Goal: Check status: Check status

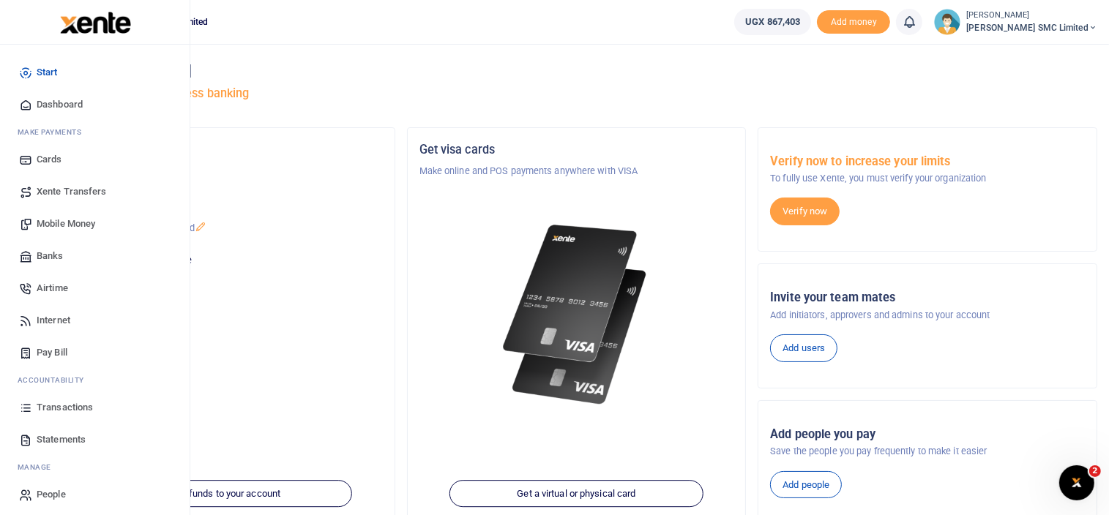
click at [53, 218] on span "Mobile Money" at bounding box center [66, 224] width 59 height 15
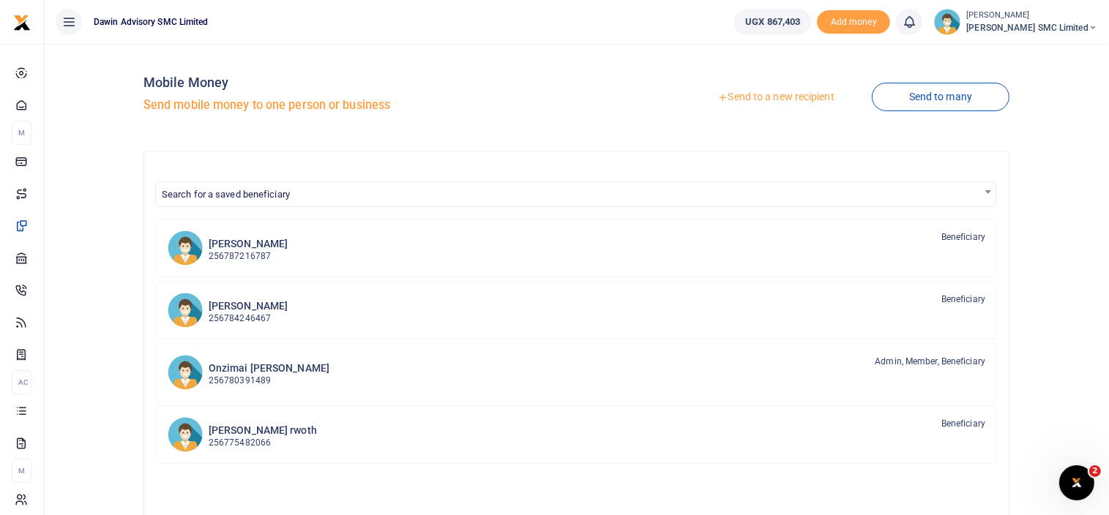
click at [123, 248] on div "Mobile Money Send mobile money to one person or business Send to a new recipien…" at bounding box center [577, 385] width 1054 height 659
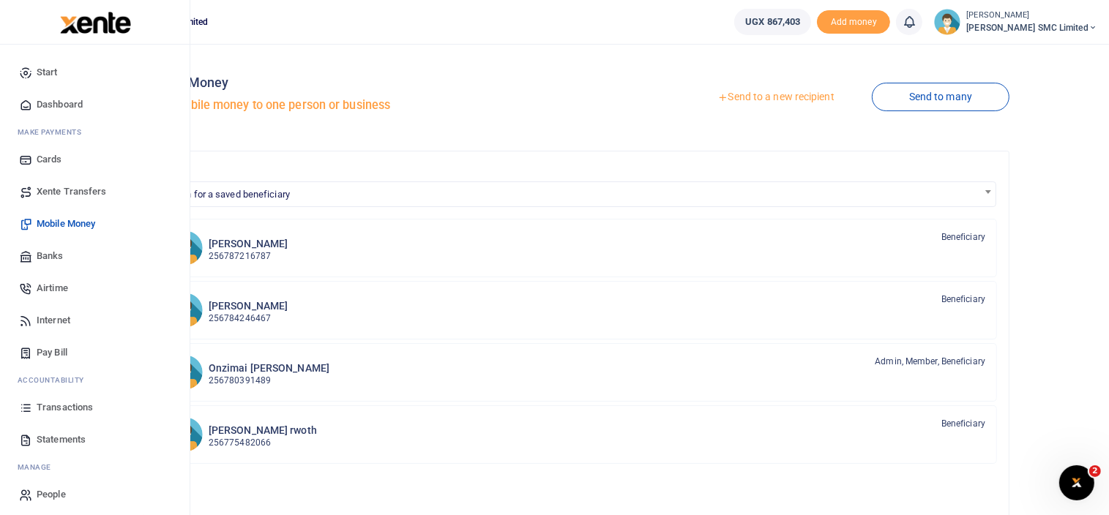
click at [68, 400] on span "Transactions" at bounding box center [65, 407] width 56 height 15
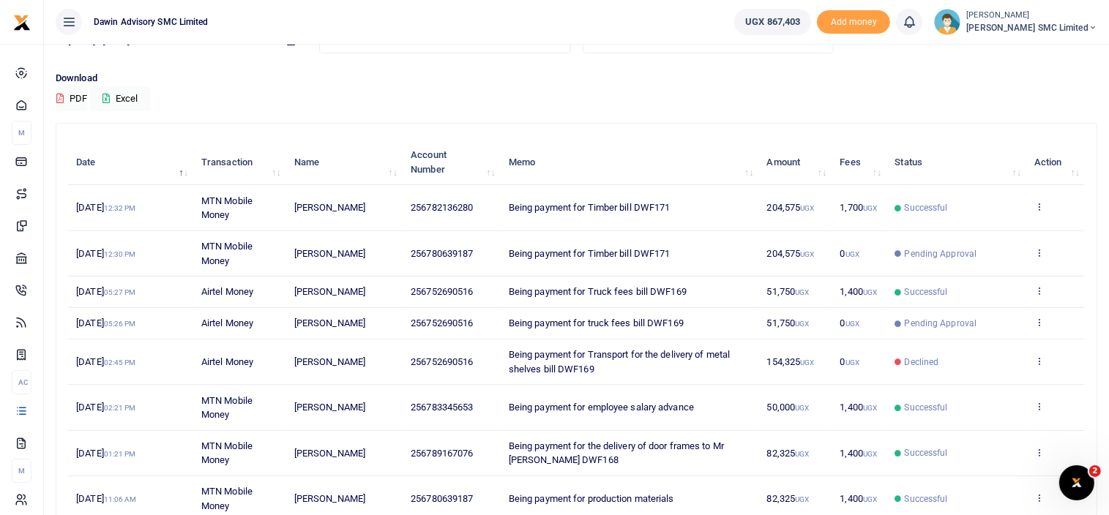
scroll to position [176, 0]
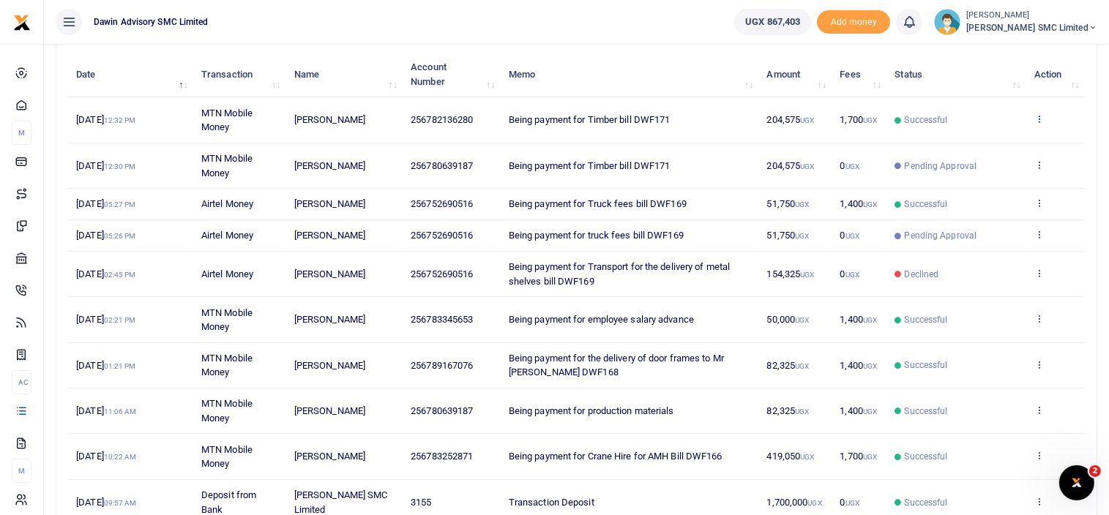
click at [1040, 119] on icon at bounding box center [1040, 118] width 10 height 10
click at [972, 135] on link "View details" at bounding box center [986, 143] width 116 height 20
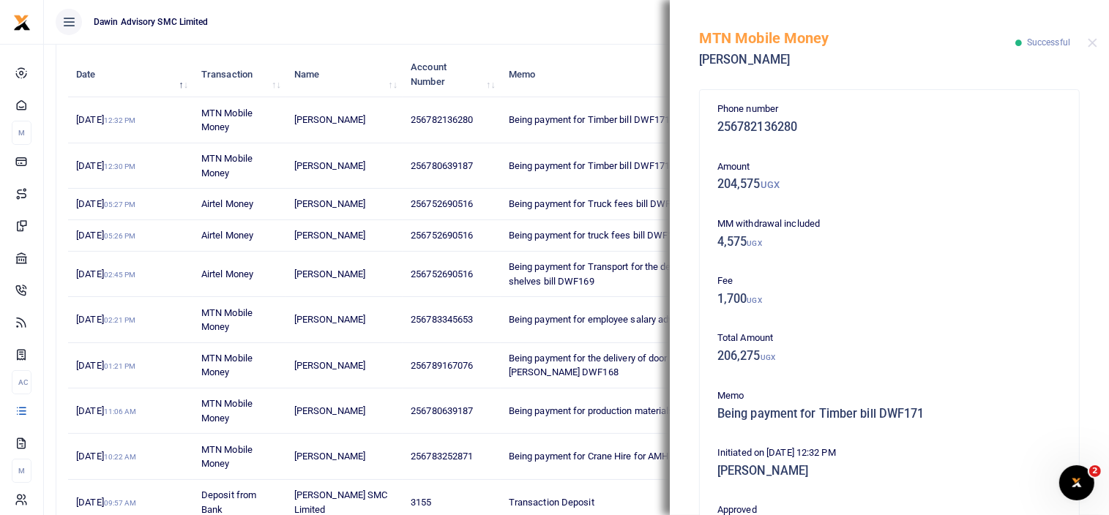
scroll to position [320, 0]
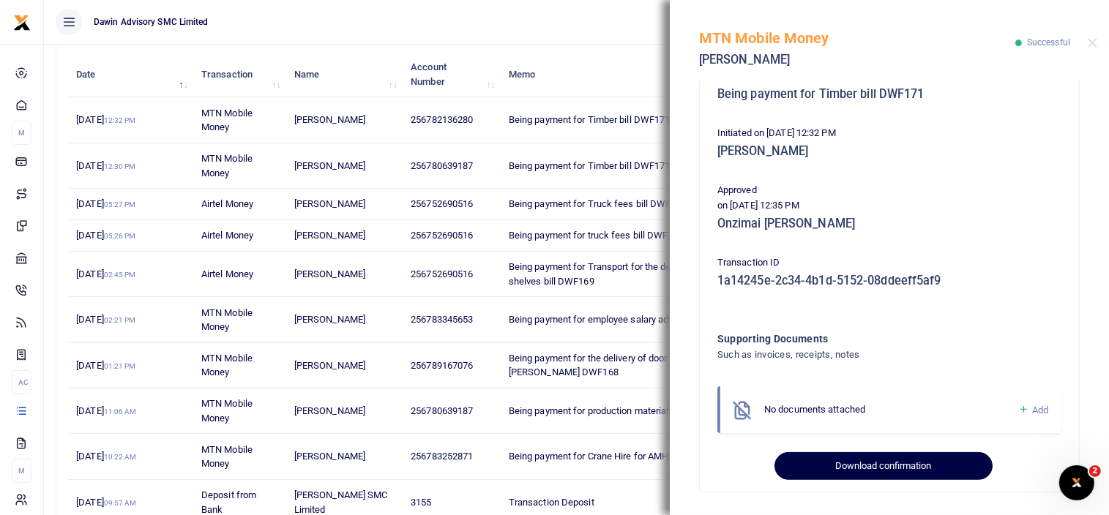
click at [859, 453] on button "Download confirmation" at bounding box center [883, 466] width 217 height 28
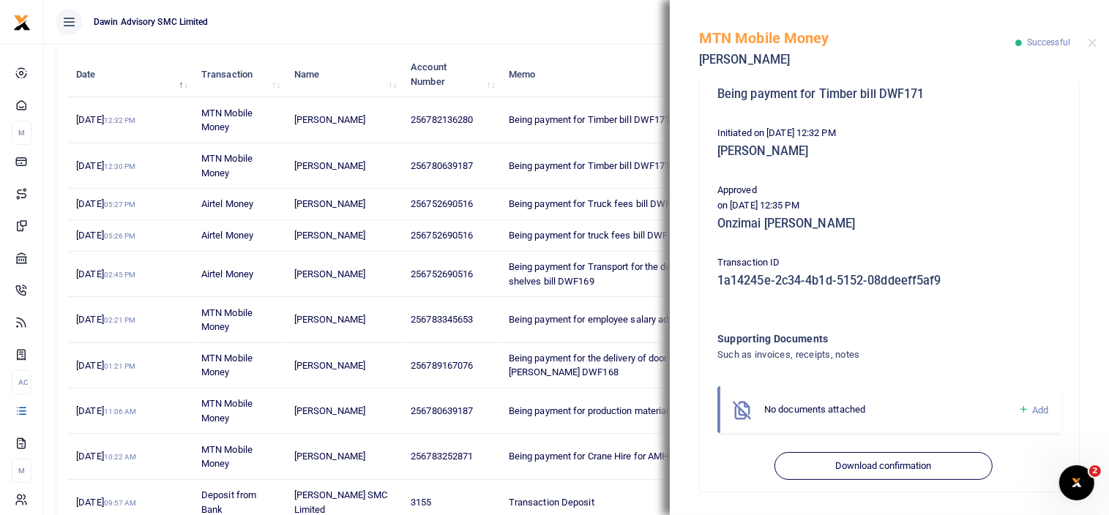
click at [1101, 42] on div "MTN Mobile Money Abdu Asiimwe Successful" at bounding box center [889, 40] width 439 height 81
click at [1095, 42] on button "Close" at bounding box center [1093, 43] width 10 height 10
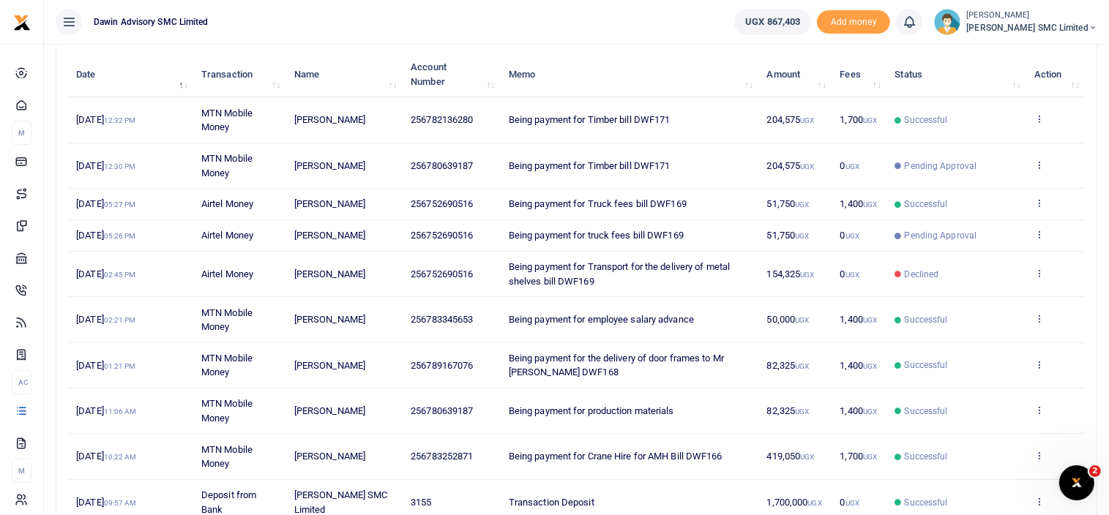
click at [1084, 361] on td "View details Send again" at bounding box center [1055, 365] width 59 height 45
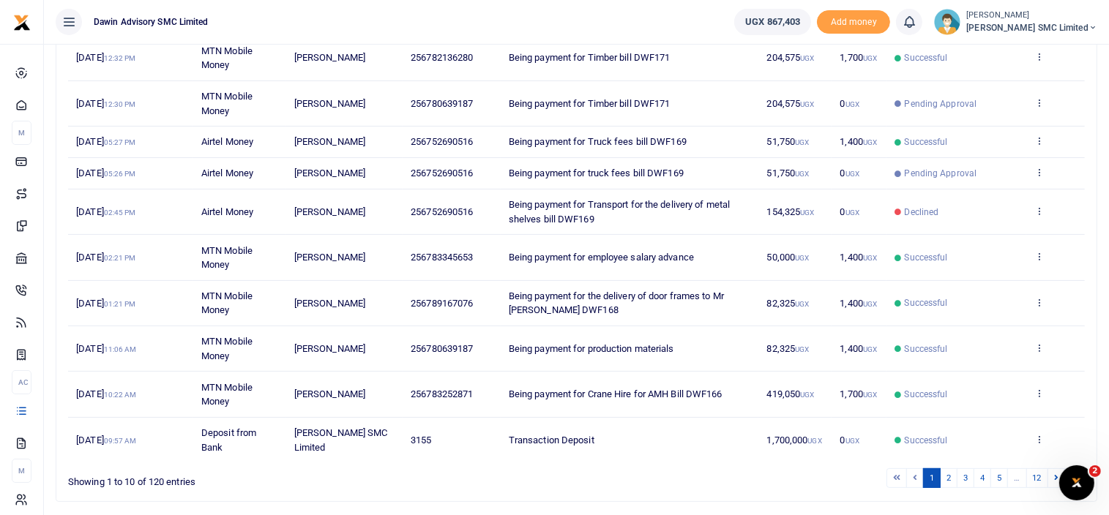
scroll to position [284, 0]
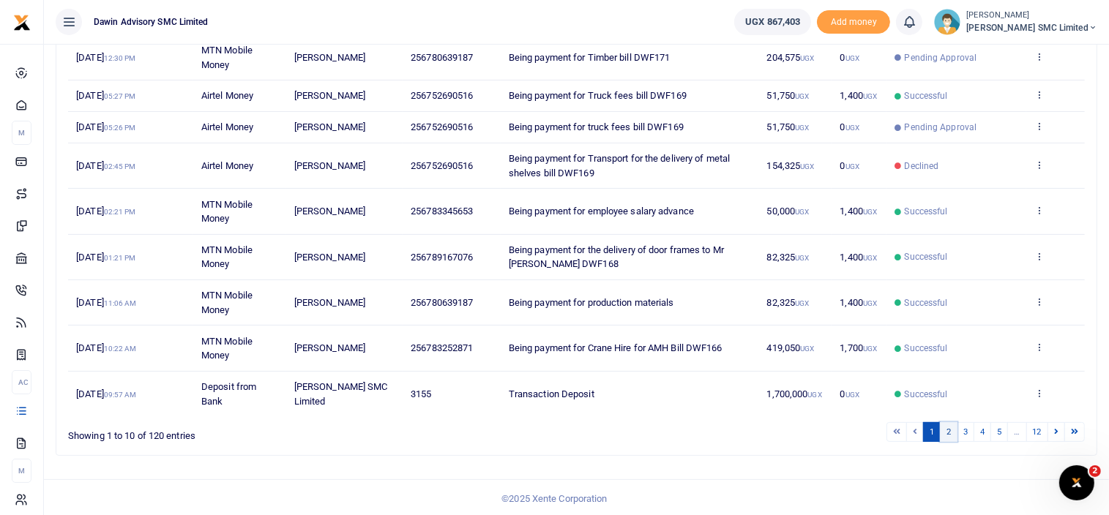
click at [947, 428] on link "2" at bounding box center [949, 432] width 18 height 20
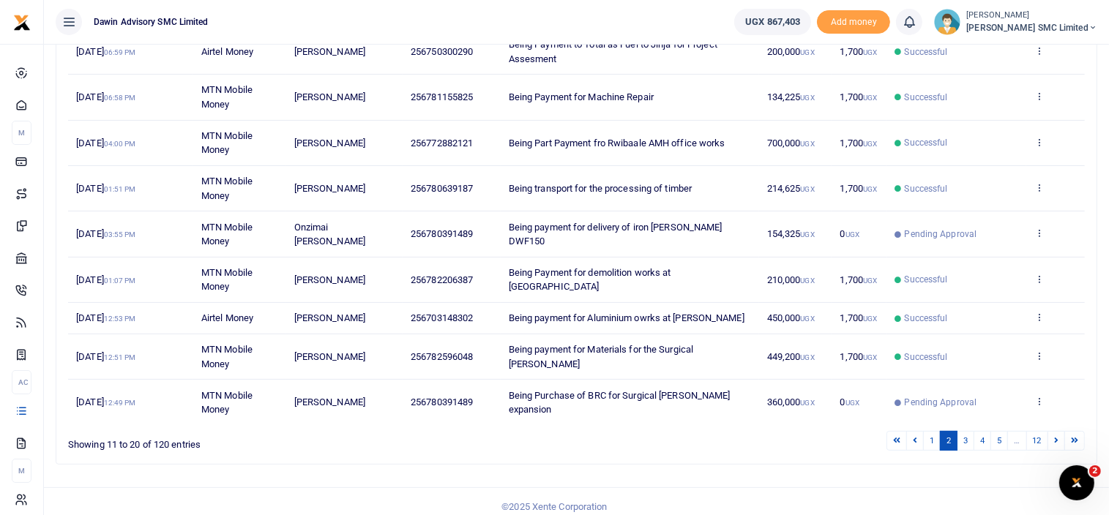
scroll to position [298, 0]
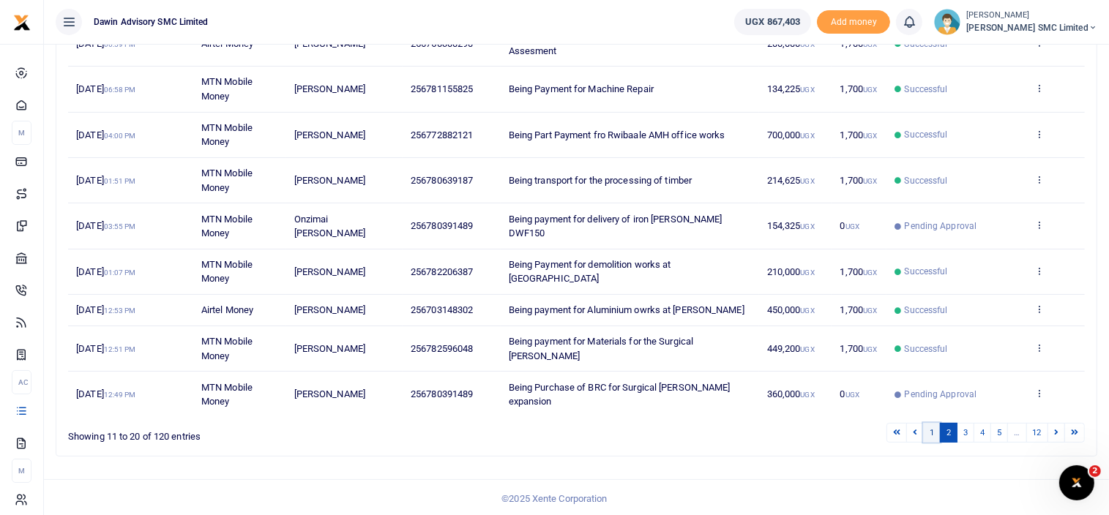
click at [931, 430] on link "1" at bounding box center [932, 433] width 18 height 20
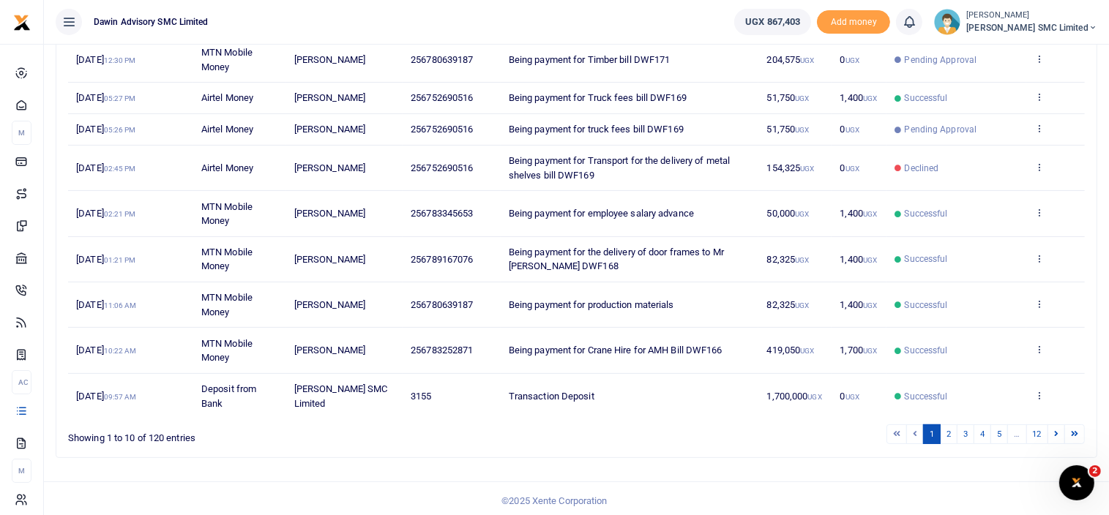
scroll to position [284, 0]
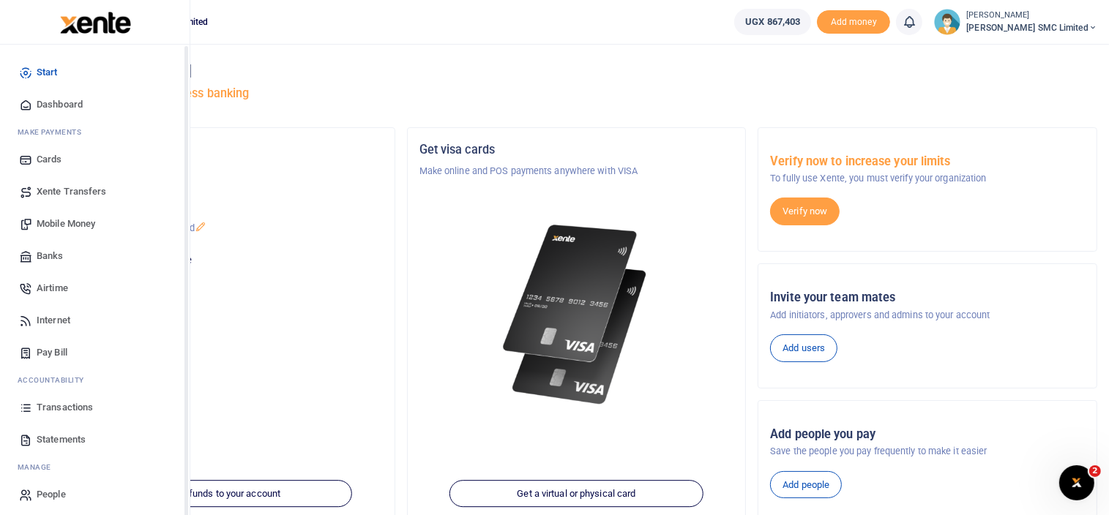
click at [45, 404] on span "Transactions" at bounding box center [65, 407] width 56 height 15
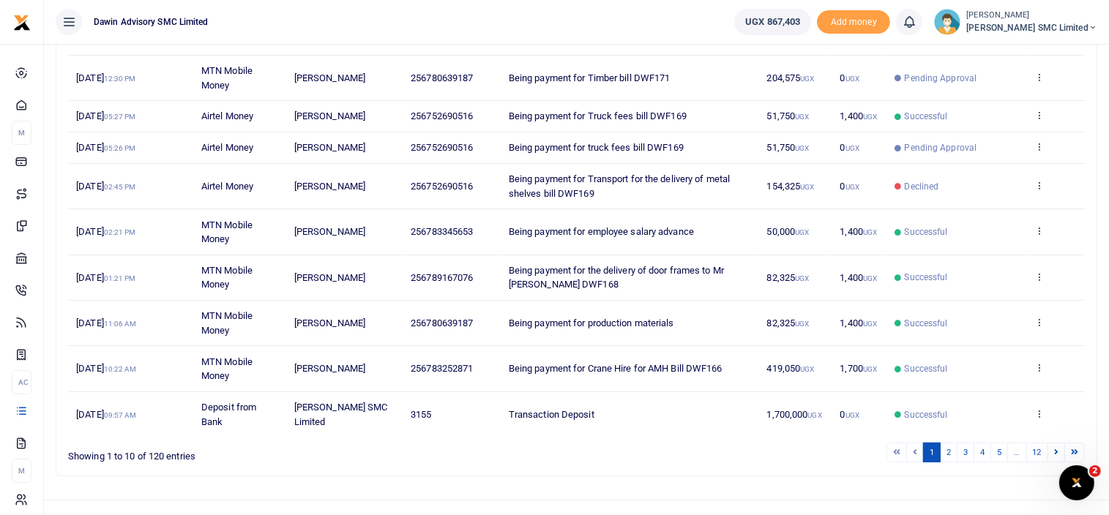
scroll to position [284, 0]
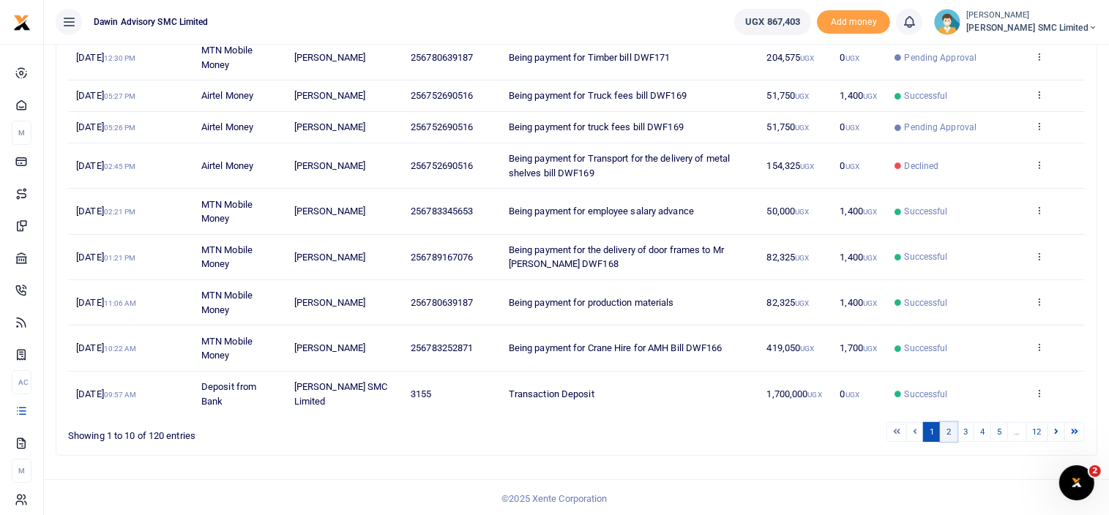
click at [951, 430] on link "2" at bounding box center [949, 432] width 18 height 20
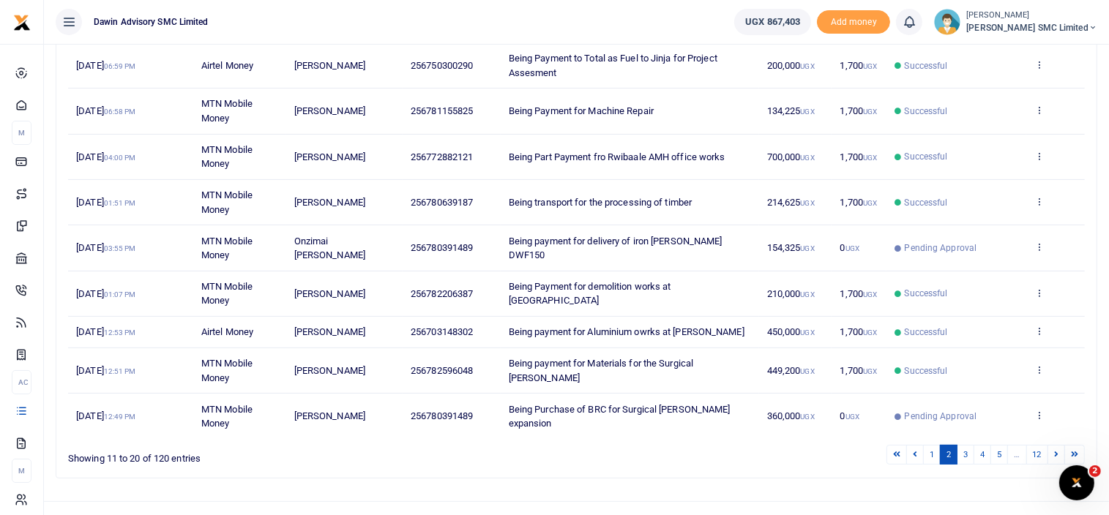
scroll to position [298, 0]
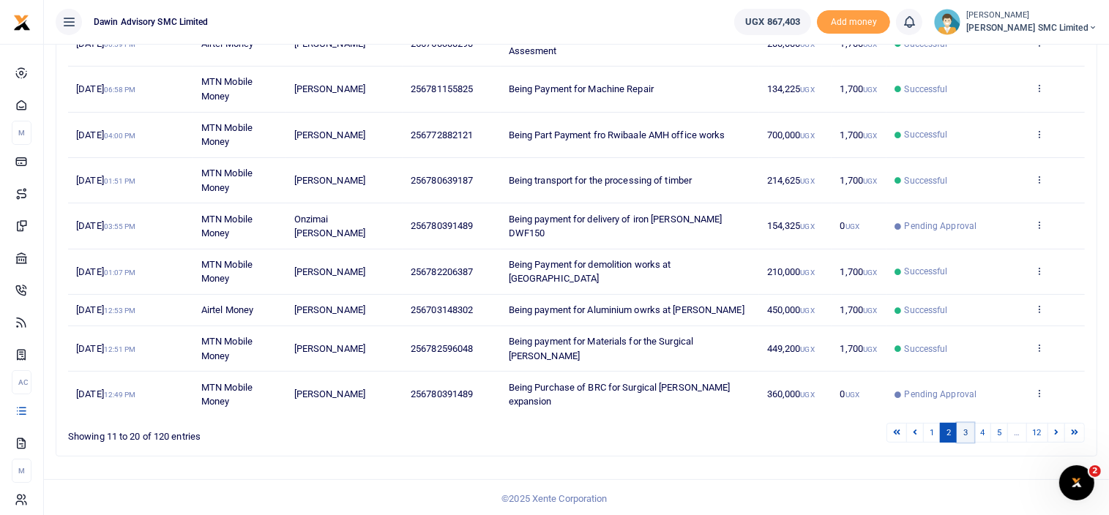
click at [971, 428] on link "3" at bounding box center [966, 433] width 18 height 20
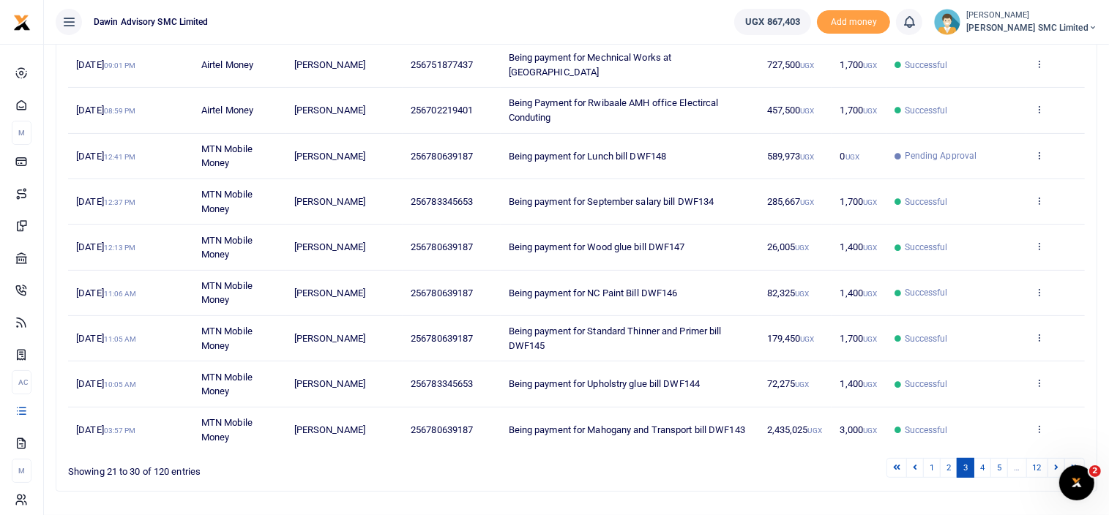
scroll to position [313, 0]
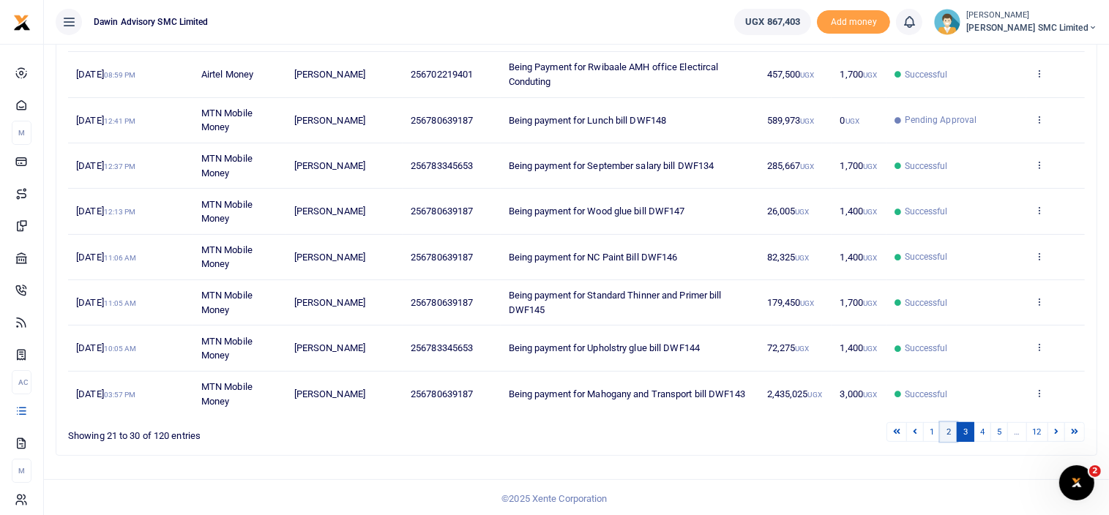
click at [951, 430] on link "2" at bounding box center [949, 432] width 18 height 20
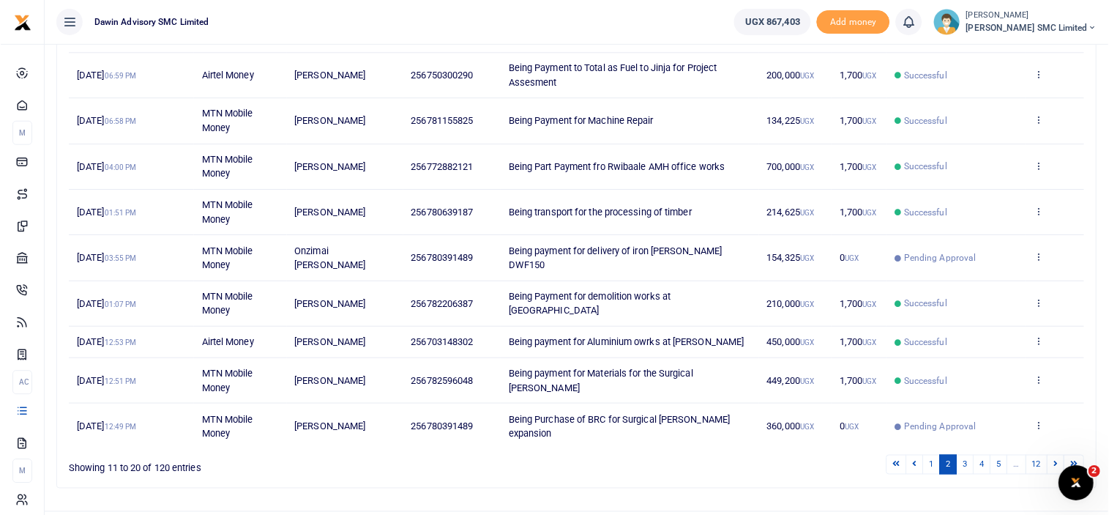
scroll to position [269, 0]
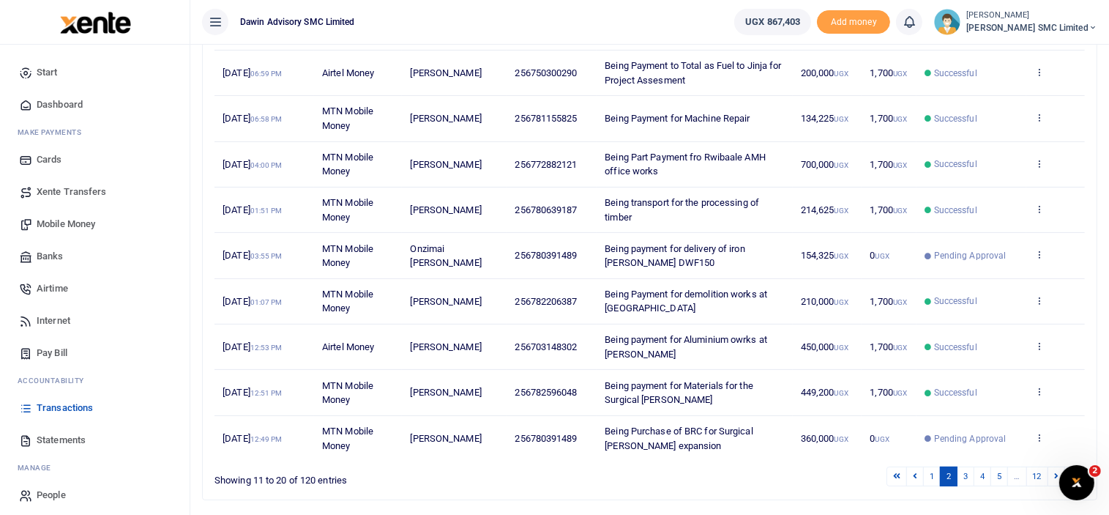
drag, startPoint x: 562, startPoint y: 228, endPoint x: 614, endPoint y: 253, distance: 58.0
click at [562, 228] on td "256780639187" at bounding box center [552, 209] width 90 height 45
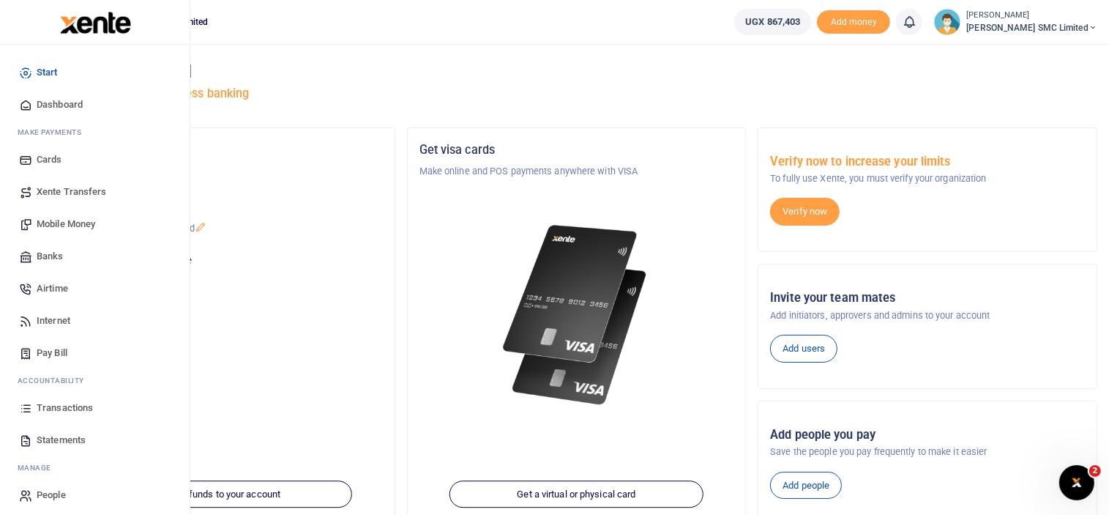
click at [46, 400] on span "Transactions" at bounding box center [65, 407] width 56 height 15
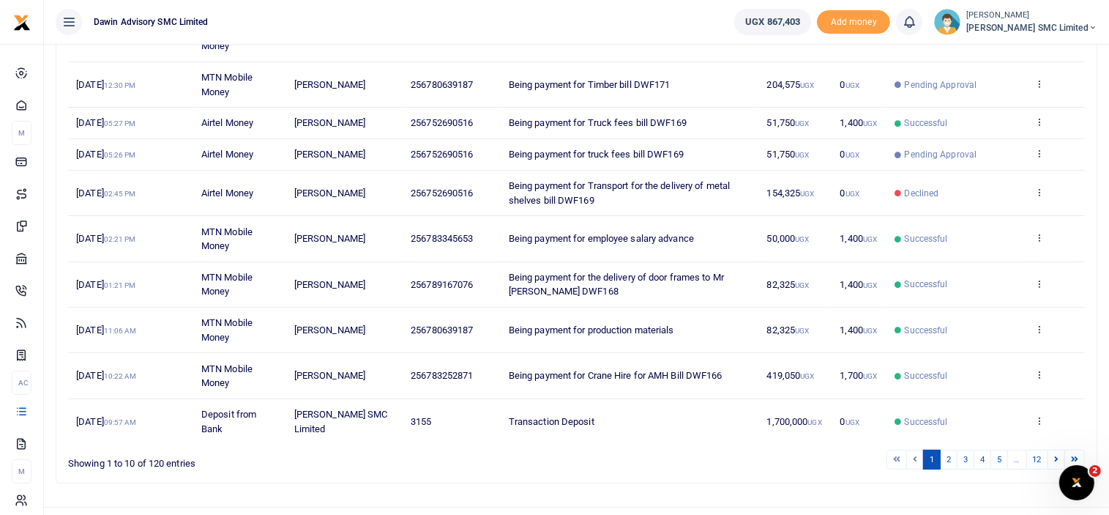
scroll to position [284, 0]
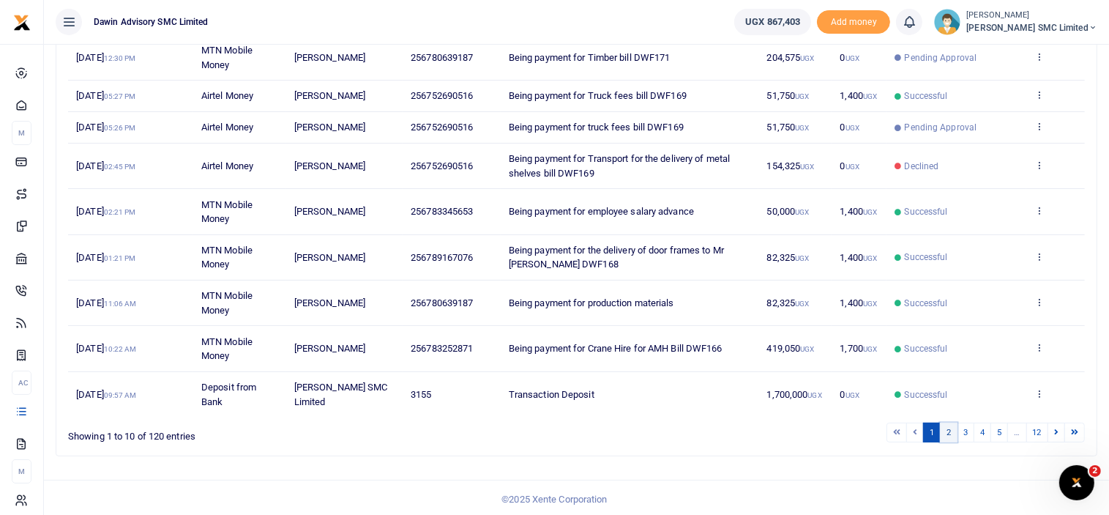
click at [947, 427] on link "2" at bounding box center [949, 432] width 18 height 20
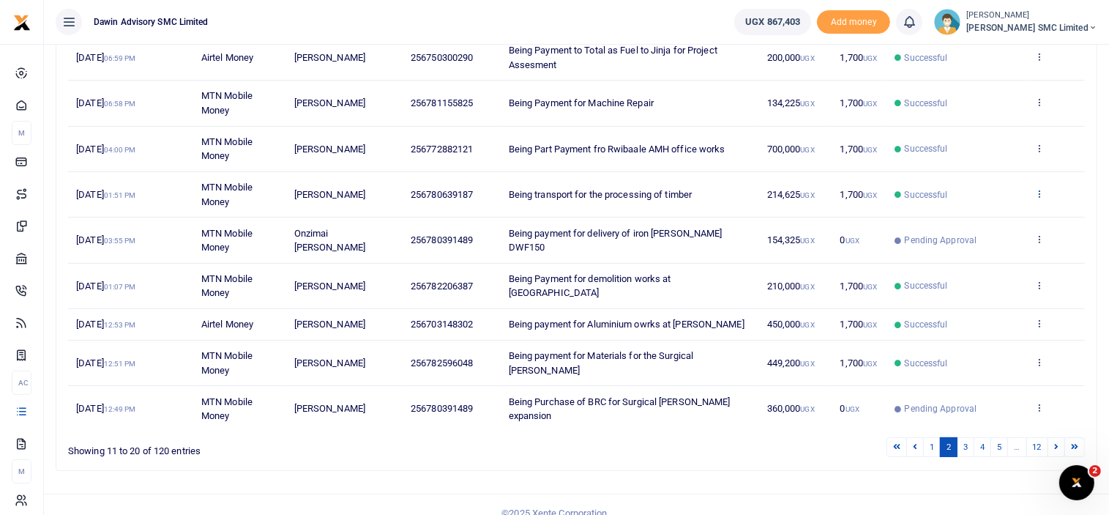
click at [1037, 188] on icon at bounding box center [1040, 193] width 10 height 10
click at [978, 213] on link "View details" at bounding box center [986, 217] width 116 height 20
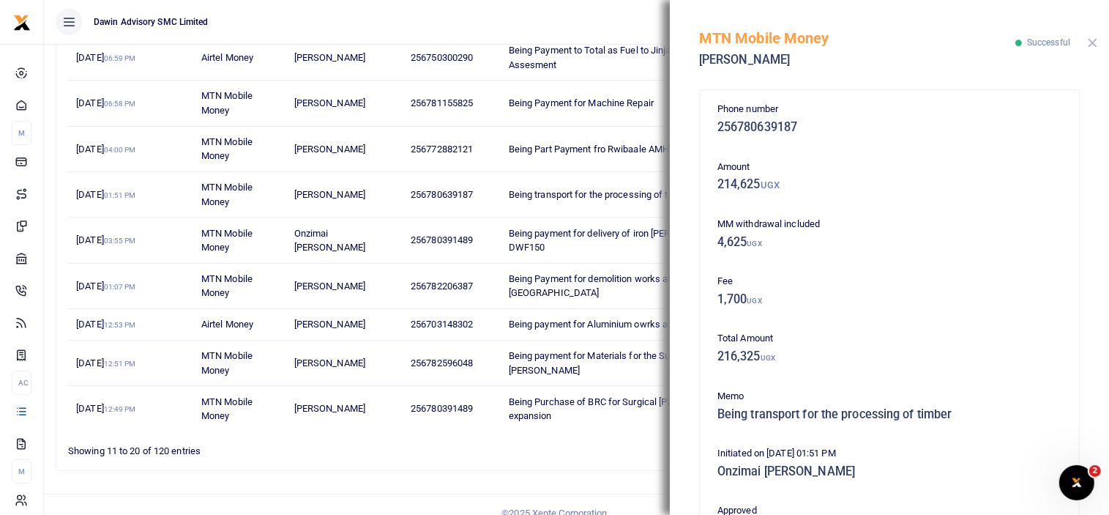
click at [1090, 42] on button "Close" at bounding box center [1093, 43] width 10 height 10
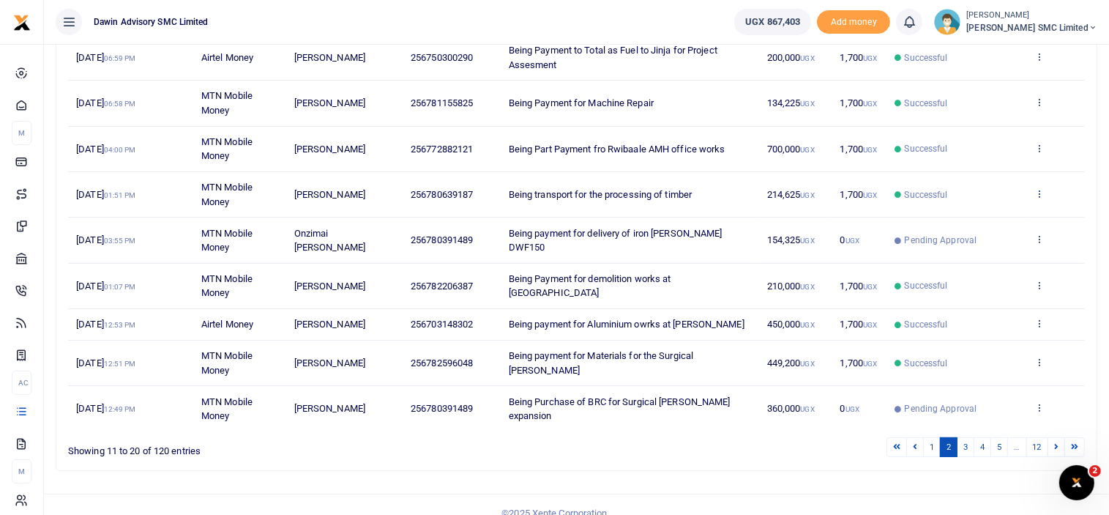
click at [1043, 188] on icon at bounding box center [1040, 193] width 10 height 10
click at [983, 213] on link "View details" at bounding box center [986, 217] width 116 height 20
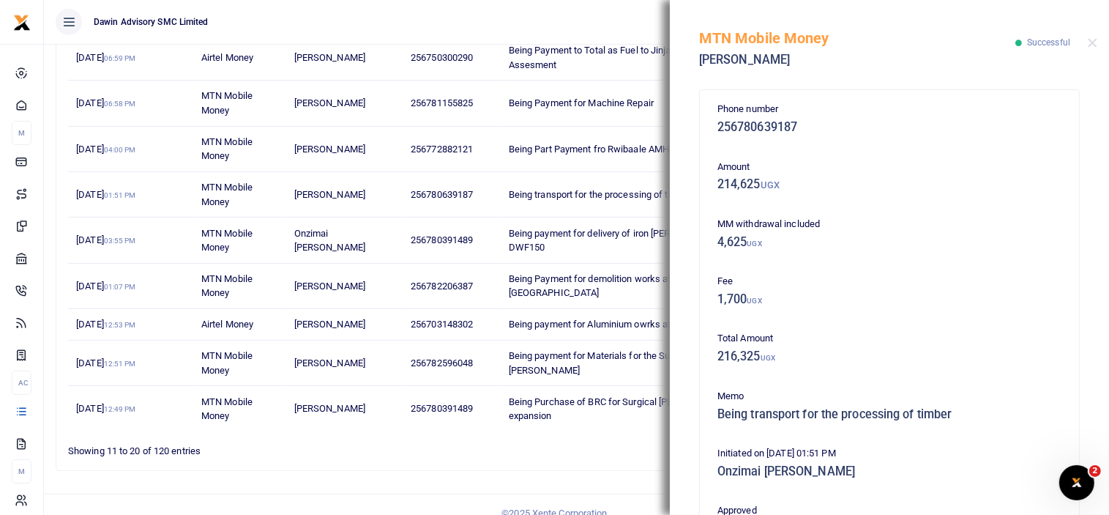
scroll to position [378, 0]
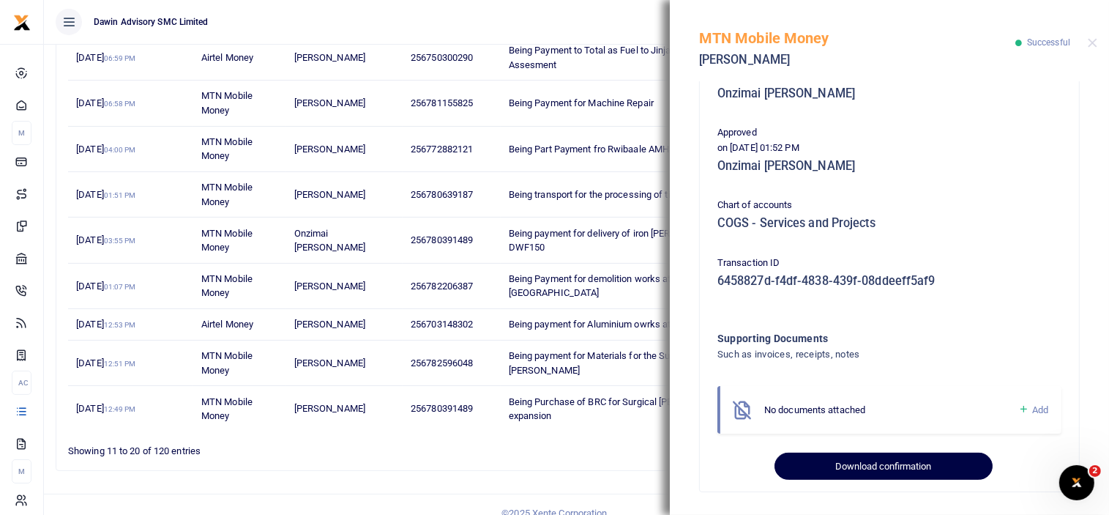
click at [838, 462] on button "Download confirmation" at bounding box center [883, 466] width 217 height 28
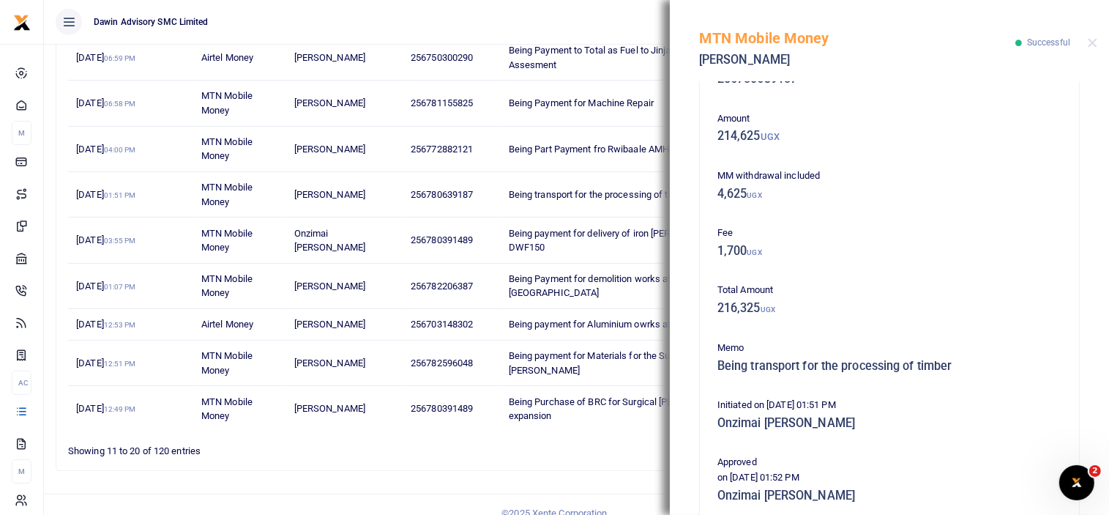
scroll to position [19, 0]
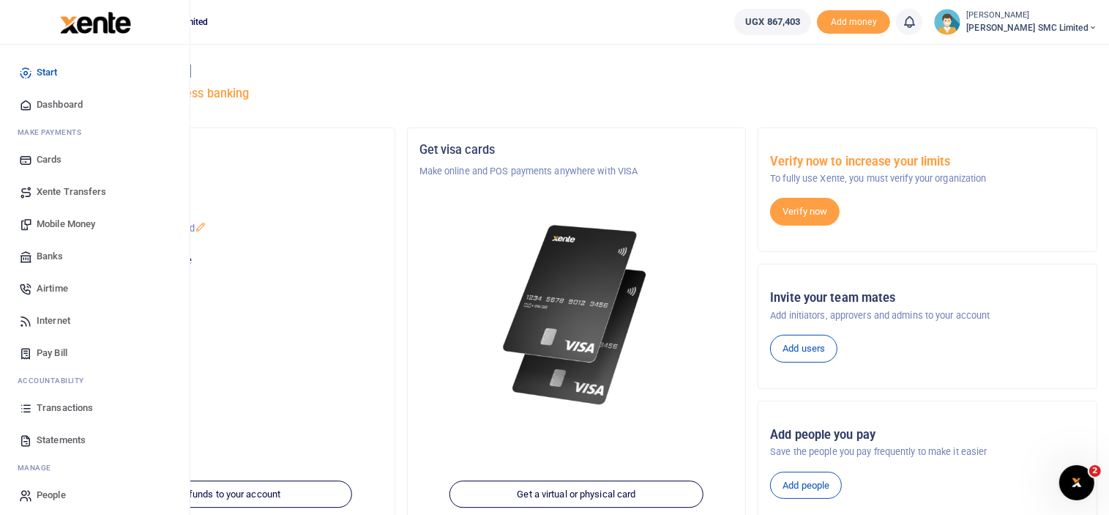
click at [37, 406] on span "Transactions" at bounding box center [65, 407] width 56 height 15
